Goal: Use online tool/utility: Utilize a website feature to perform a specific function

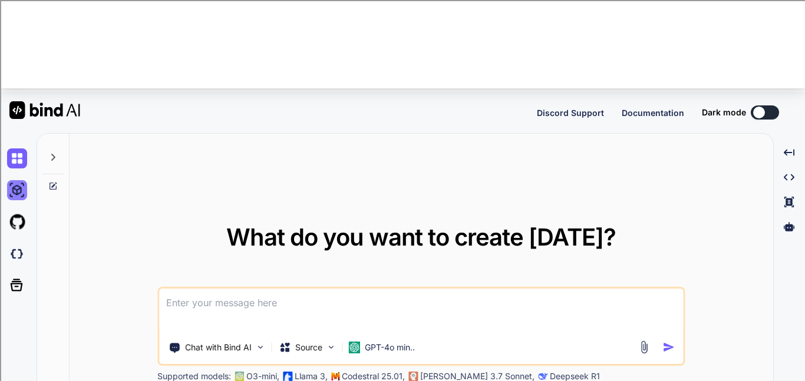
click at [14, 180] on img at bounding box center [17, 190] width 20 height 20
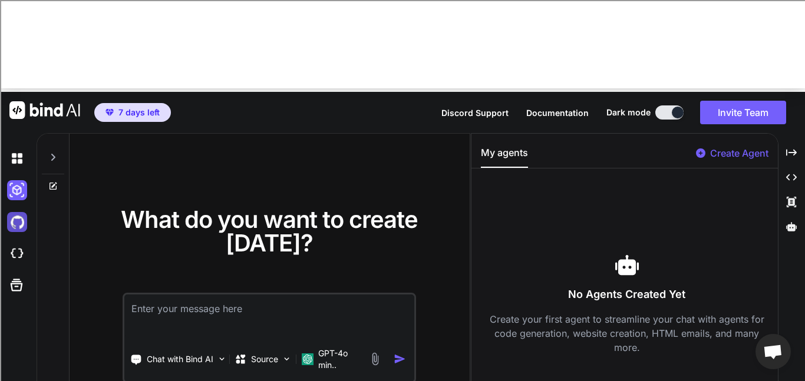
click at [18, 212] on img at bounding box center [17, 222] width 20 height 20
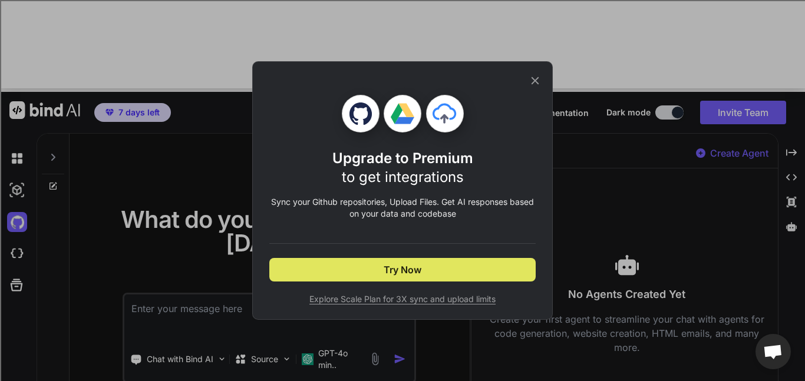
click at [434, 278] on button "Try Now" at bounding box center [402, 270] width 266 height 24
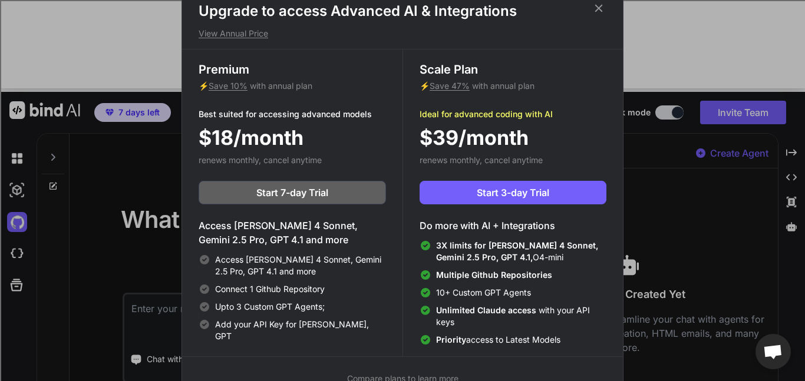
click at [600, 6] on icon at bounding box center [599, 8] width 8 height 8
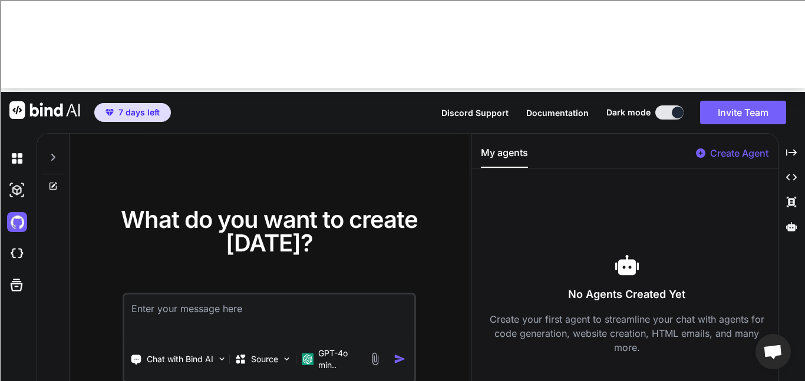
click at [130, 107] on span "7 days left" at bounding box center [138, 113] width 41 height 12
click at [20, 277] on icon at bounding box center [16, 285] width 17 height 17
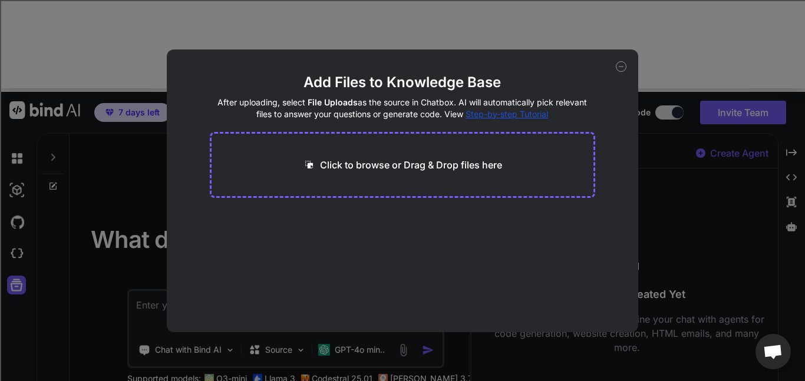
click at [612, 66] on div "Add Files to Knowledge Base After uploading, select File Uploads as the source …" at bounding box center [403, 191] width 472 height 283
click at [620, 64] on icon at bounding box center [621, 66] width 11 height 11
type textarea "x"
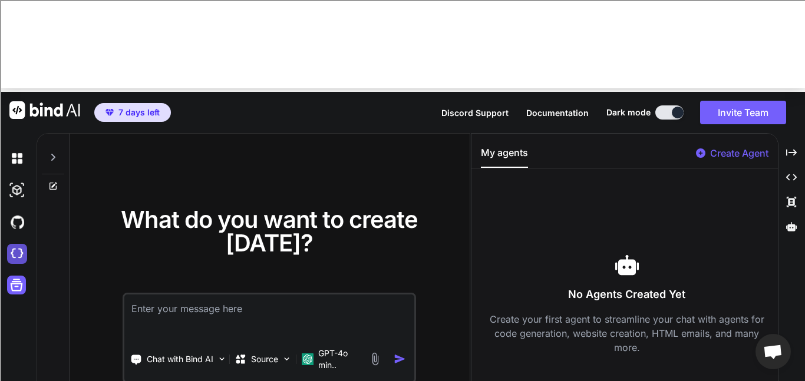
click at [16, 244] on img at bounding box center [17, 254] width 20 height 20
click at [24, 149] on img at bounding box center [17, 159] width 20 height 20
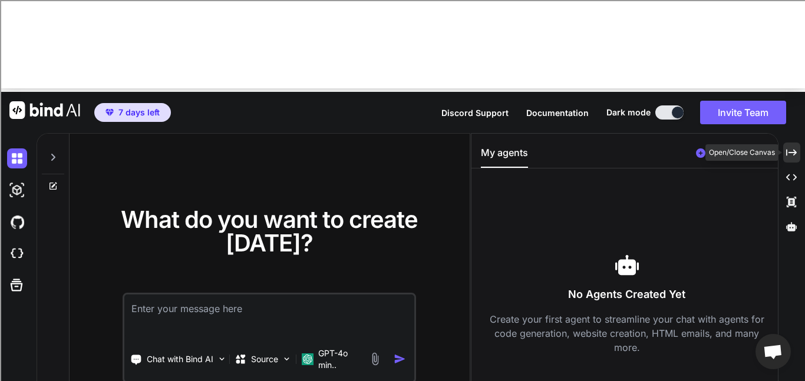
click at [795, 149] on icon at bounding box center [791, 152] width 11 height 6
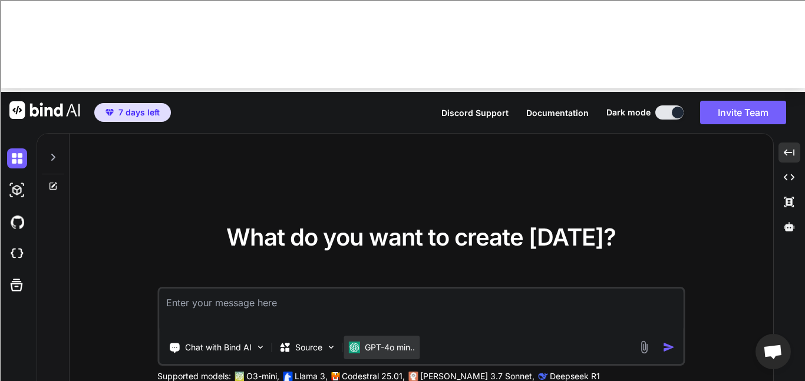
click at [363, 336] on div "GPT-4o min.." at bounding box center [382, 348] width 76 height 24
click at [377, 342] on p "GPT-4o min.." at bounding box center [390, 348] width 50 height 12
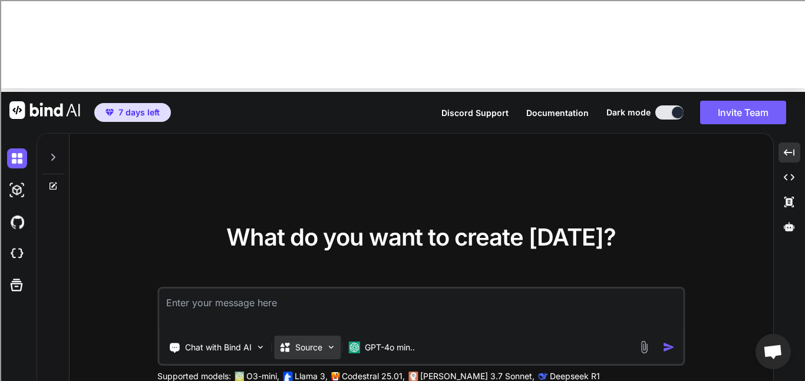
click at [286, 342] on icon at bounding box center [285, 348] width 12 height 12
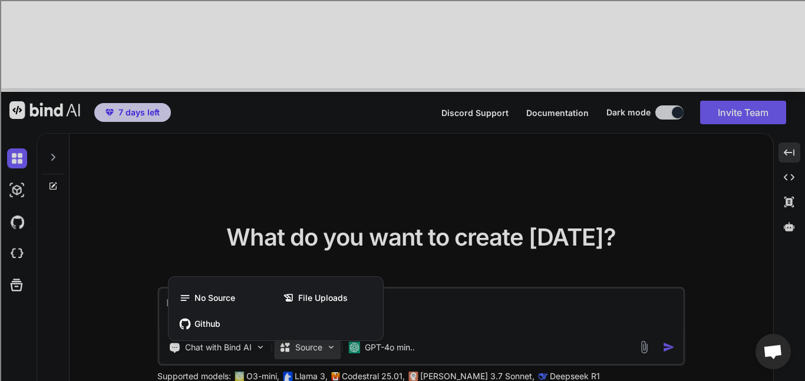
click at [314, 264] on div at bounding box center [402, 190] width 805 height 381
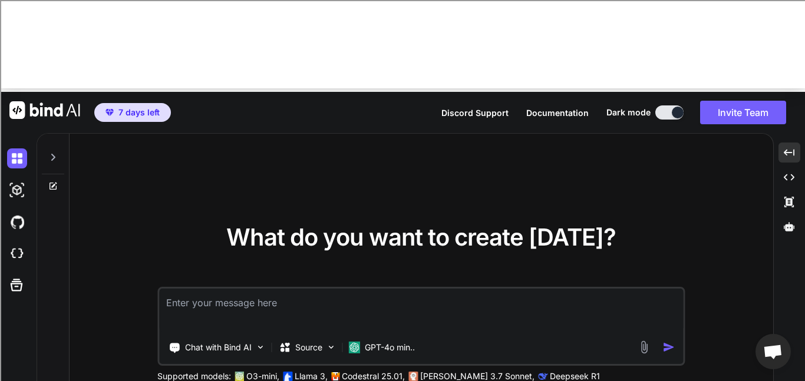
click at [120, 107] on span "7 days left" at bounding box center [138, 113] width 41 height 12
click at [289, 342] on icon at bounding box center [285, 348] width 12 height 12
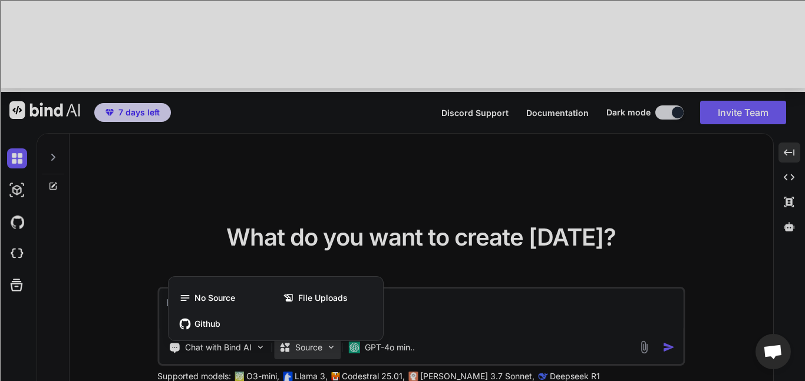
click at [289, 251] on div at bounding box center [402, 190] width 805 height 381
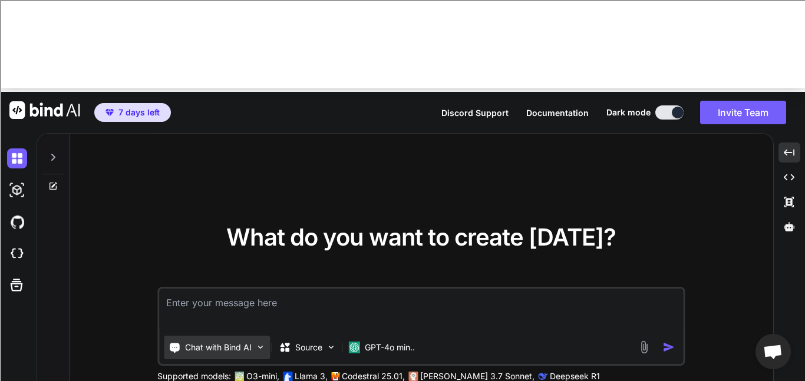
click at [225, 336] on div "Chat with Bind AI" at bounding box center [217, 348] width 106 height 24
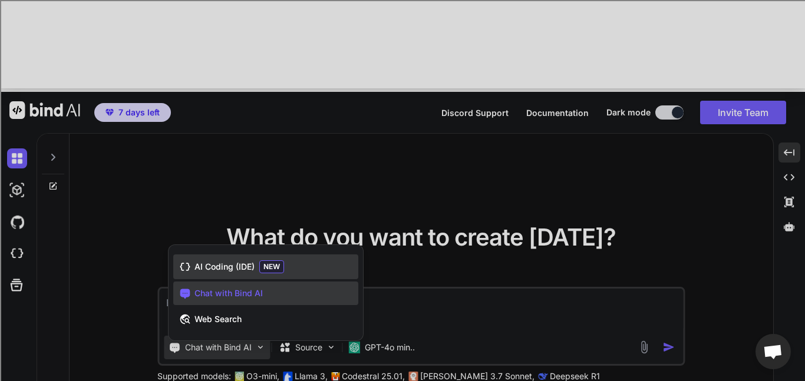
click at [228, 261] on span "AI Coding (IDE)" at bounding box center [225, 267] width 60 height 12
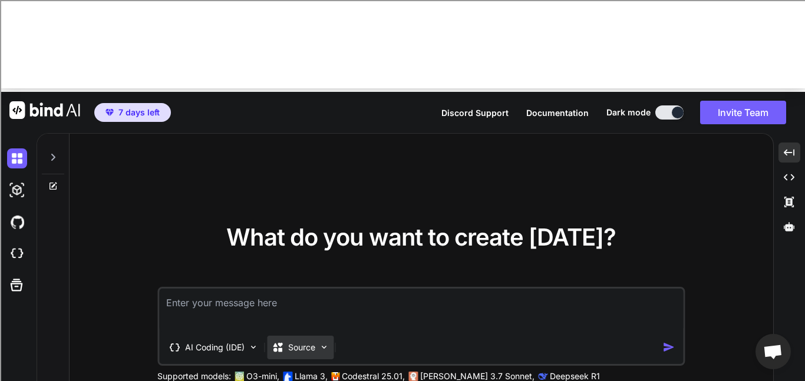
click at [307, 342] on p "Source" at bounding box center [301, 348] width 27 height 12
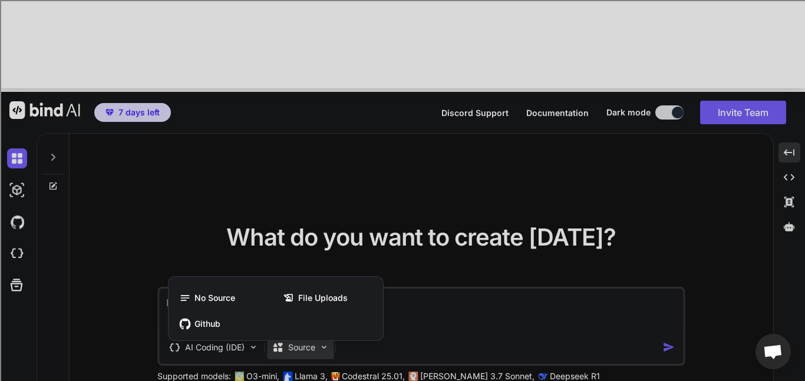
click at [307, 255] on div at bounding box center [402, 190] width 805 height 381
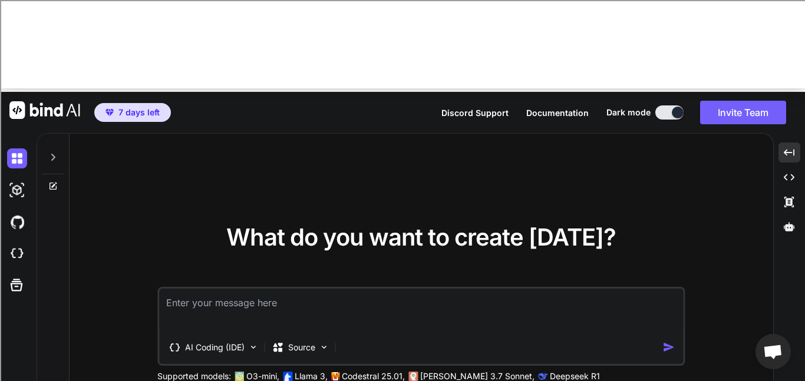
click at [416, 372] on img at bounding box center [413, 376] width 9 height 9
click at [390, 289] on textarea at bounding box center [421, 311] width 524 height 44
type textarea "B"
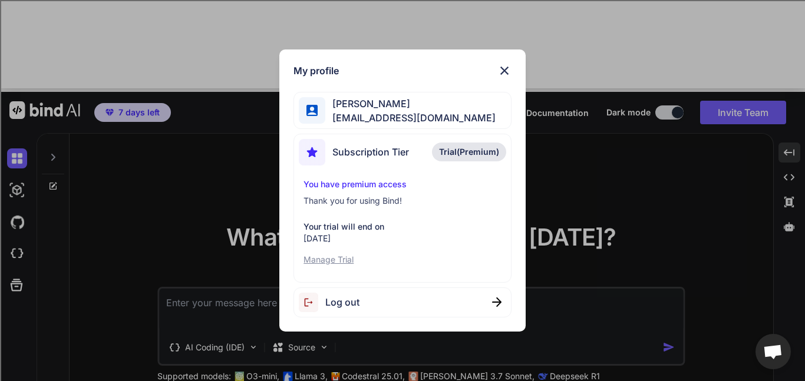
click at [334, 258] on p "Manage Trial" at bounding box center [402, 260] width 197 height 12
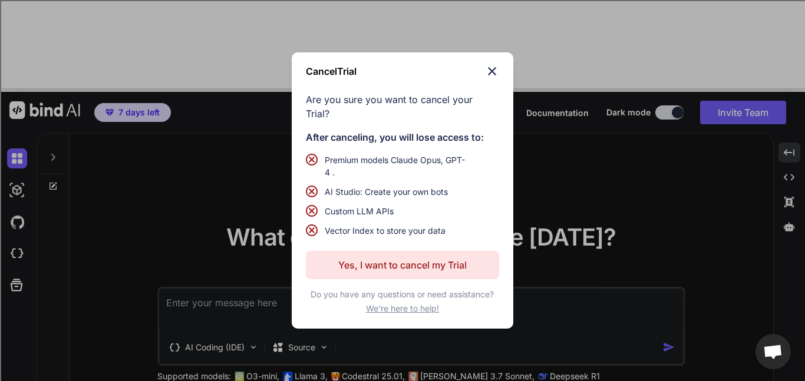
click at [495, 78] on img at bounding box center [492, 71] width 14 height 14
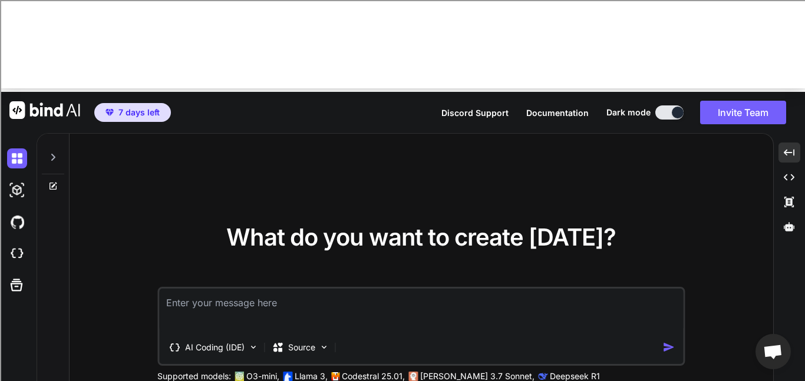
click at [371, 289] on textarea at bounding box center [421, 311] width 524 height 44
paste textarea "Build a multi-room (with multiple-channels per room) real-time chat app like Di…"
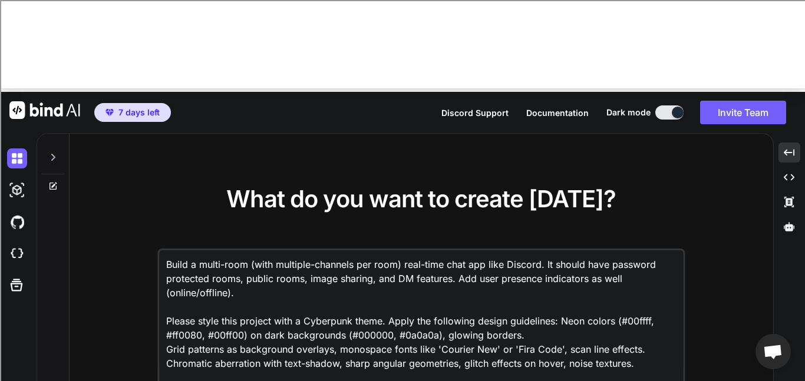
type textarea "Build a multi-room (with multiple-channels per room) real-time chat app like Di…"
click at [668, 380] on img "button" at bounding box center [669, 386] width 12 height 12
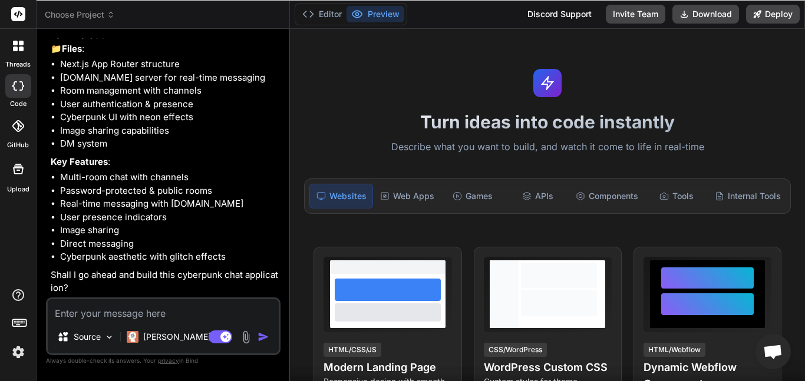
scroll to position [278, 0]
type textarea "x"
type textarea "Y"
type textarea "x"
type textarea "YY"
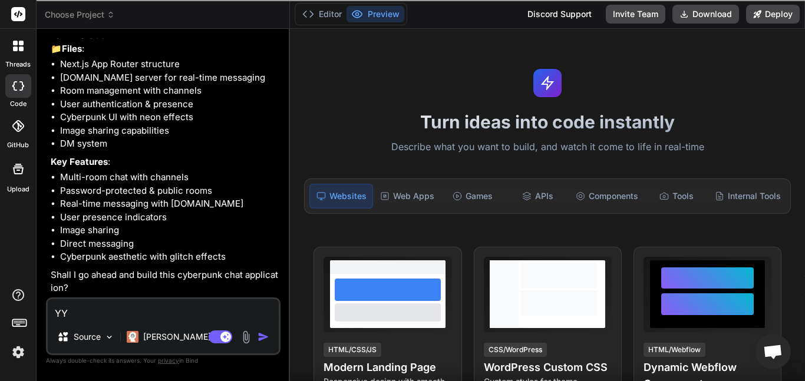
type textarea "x"
type textarea "Y"
type textarea "x"
type textarea "Ye"
type textarea "x"
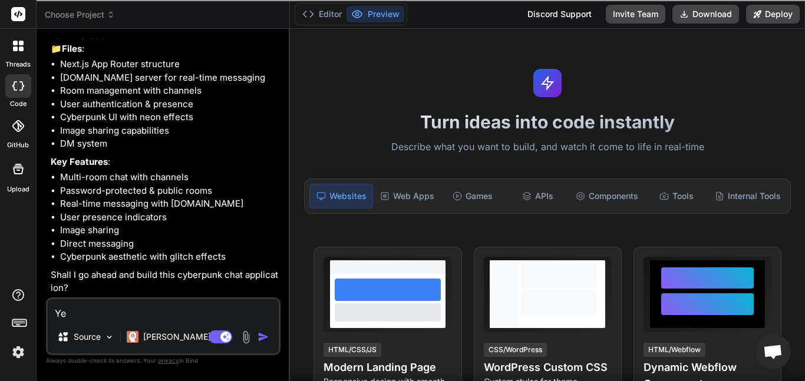
type textarea "Yes"
type textarea "x"
type textarea "Yes."
type textarea "x"
type textarea "Yes.\"
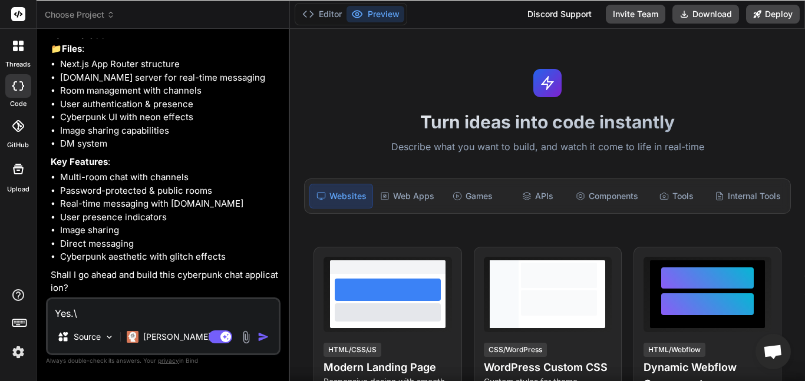
type textarea "x"
type textarea "Yes."
type textarea "x"
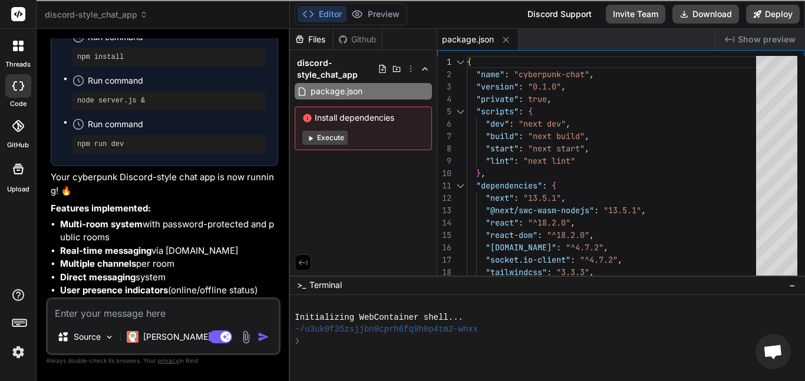
scroll to position [1208, 0]
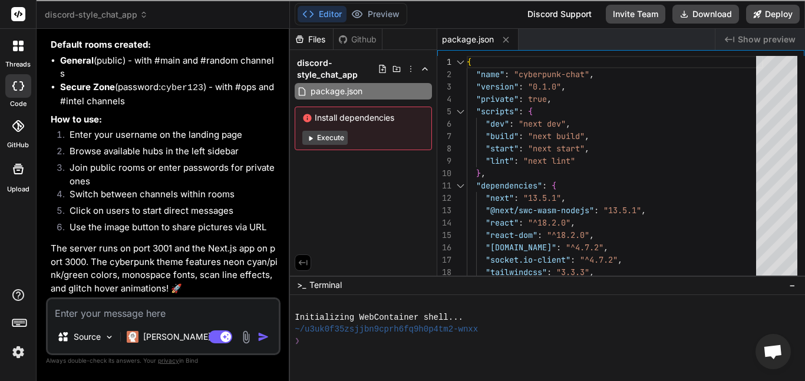
click at [320, 145] on div "Install dependencies Execute" at bounding box center [363, 129] width 137 height 44
click at [320, 138] on button "Execute" at bounding box center [324, 138] width 45 height 14
type textarea "x"
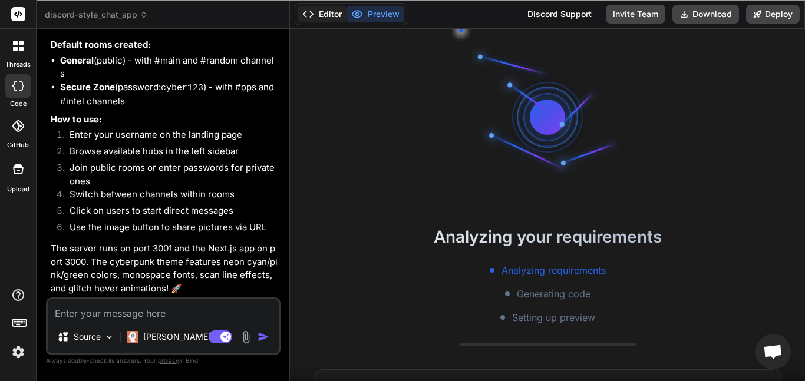
click at [312, 12] on icon at bounding box center [308, 14] width 12 height 12
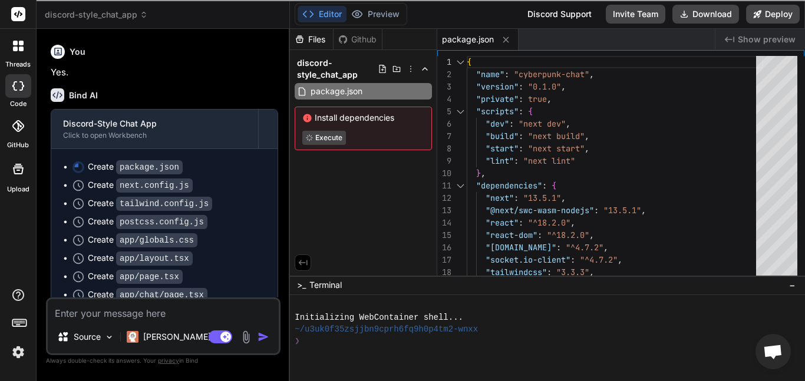
scroll to position [509, 0]
click at [357, 14] on icon at bounding box center [357, 14] width 12 height 12
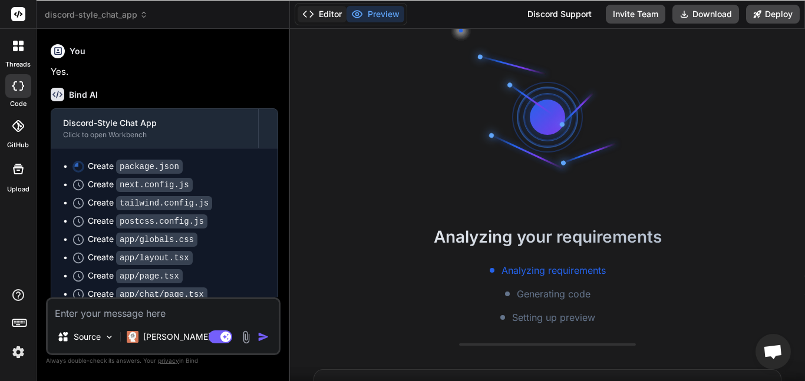
click at [328, 15] on button "Editor" at bounding box center [322, 14] width 49 height 17
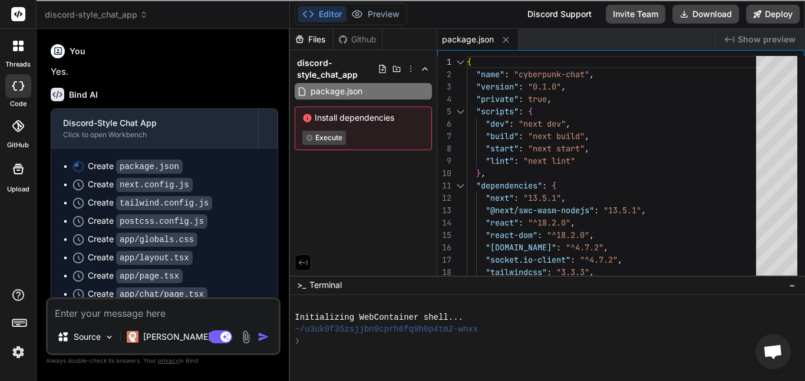
click at [353, 132] on span "Execute" at bounding box center [363, 138] width 122 height 14
click at [80, 191] on icon at bounding box center [79, 185] width 12 height 12
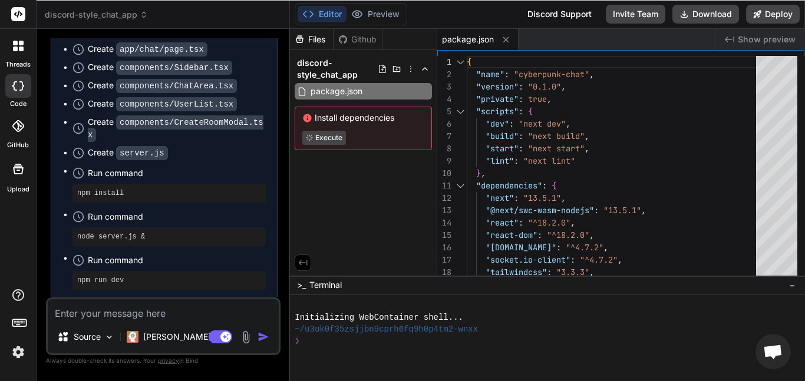
scroll to position [751, 0]
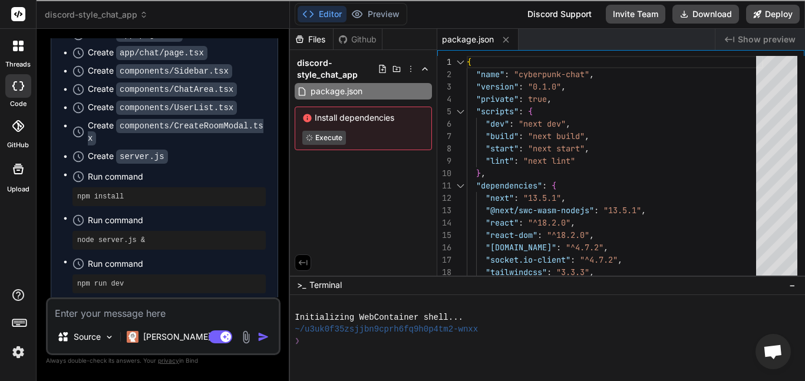
click at [342, 40] on icon at bounding box center [342, 39] width 9 height 9
click at [372, 9] on button "Preview" at bounding box center [376, 14] width 58 height 17
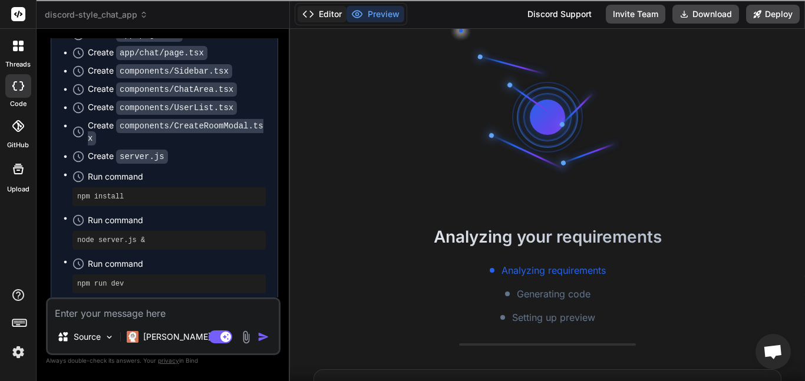
click at [337, 15] on button "Editor" at bounding box center [322, 14] width 49 height 17
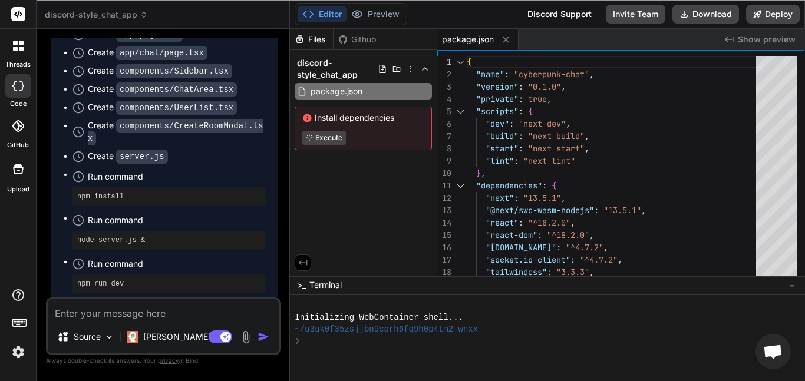
click at [301, 117] on div "Install dependencies Execute" at bounding box center [363, 129] width 137 height 44
